Goal: Information Seeking & Learning: Learn about a topic

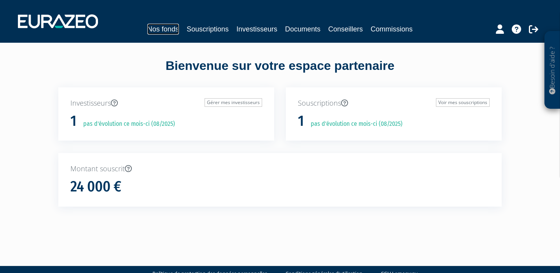
click at [171, 28] on link "Nos fonds" at bounding box center [162, 29] width 31 height 11
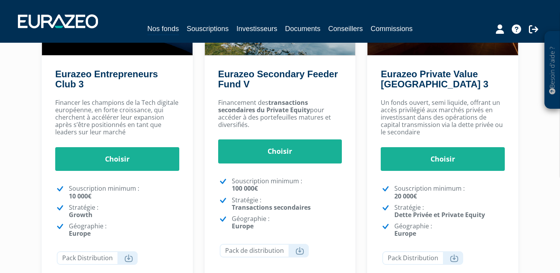
scroll to position [140, 0]
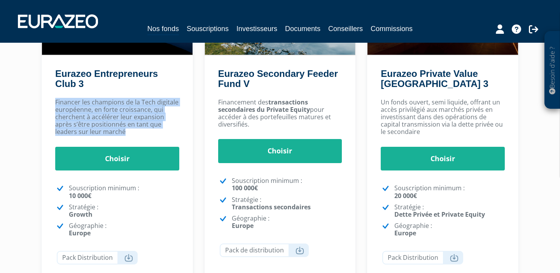
drag, startPoint x: 55, startPoint y: 103, endPoint x: 154, endPoint y: 133, distance: 103.1
click at [154, 133] on p "Financer les champions de la Tech digitale européenne, en forte croissance, qui…" at bounding box center [117, 117] width 124 height 37
copy p "Financer les champions de la Tech digitale européenne, en forte croissance, qui…"
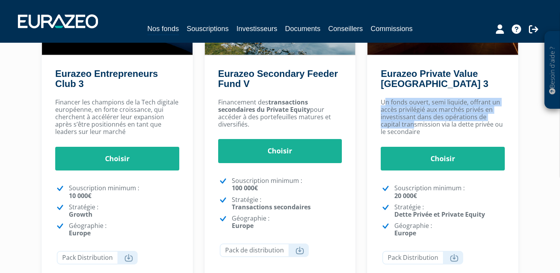
drag, startPoint x: 384, startPoint y: 102, endPoint x: 413, endPoint y: 129, distance: 39.3
click at [413, 129] on p "Un fonds ouvert, semi liquide, offrant un accès privilégié aux marchés privés e…" at bounding box center [443, 117] width 124 height 37
drag, startPoint x: 421, startPoint y: 132, endPoint x: 381, endPoint y: 102, distance: 49.7
click at [381, 102] on p "Un fonds ouvert, semi liquide, offrant un accès privilégié aux marchés privés e…" at bounding box center [443, 117] width 124 height 37
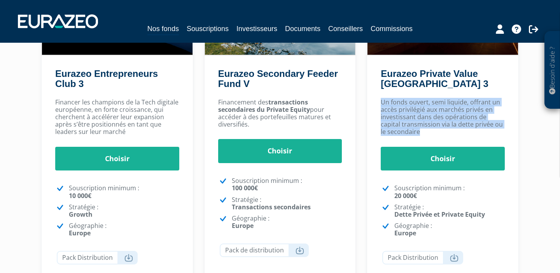
copy p "Un fonds ouvert, semi liquide, offrant un accès privilégié aux marchés privés e…"
click at [393, 116] on p "Un fonds ouvert, semi liquide, offrant un accès privilégié aux marchés privés e…" at bounding box center [443, 117] width 124 height 37
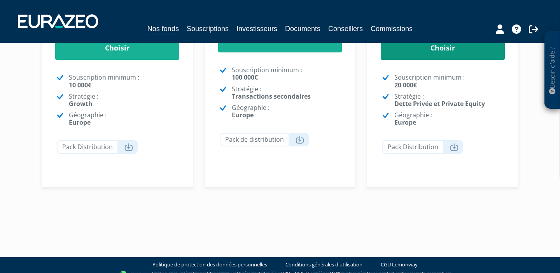
scroll to position [259, 0]
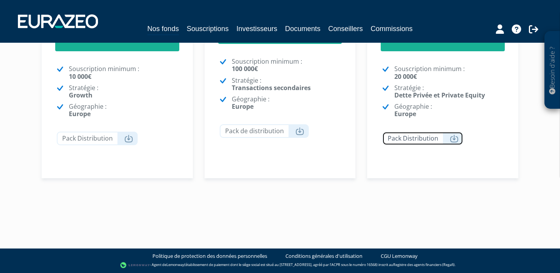
click at [444, 142] on link "Pack Distribution" at bounding box center [422, 139] width 81 height 14
